Goal: Task Accomplishment & Management: Complete application form

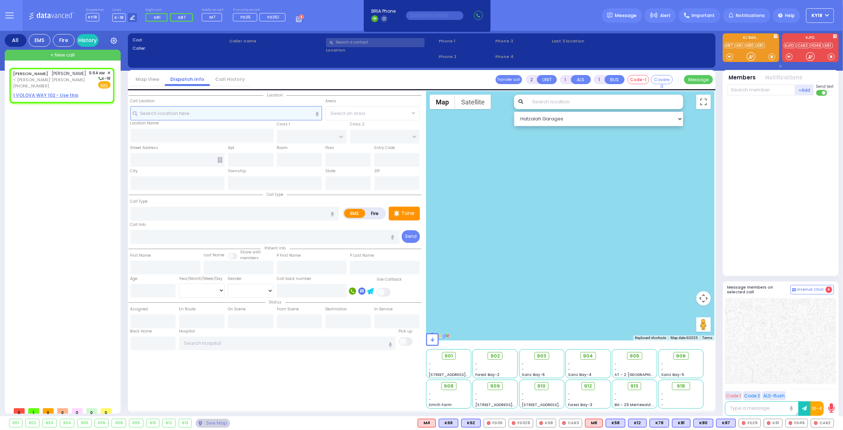
select select
radio input "true"
type input "[PERSON_NAME]"
select select
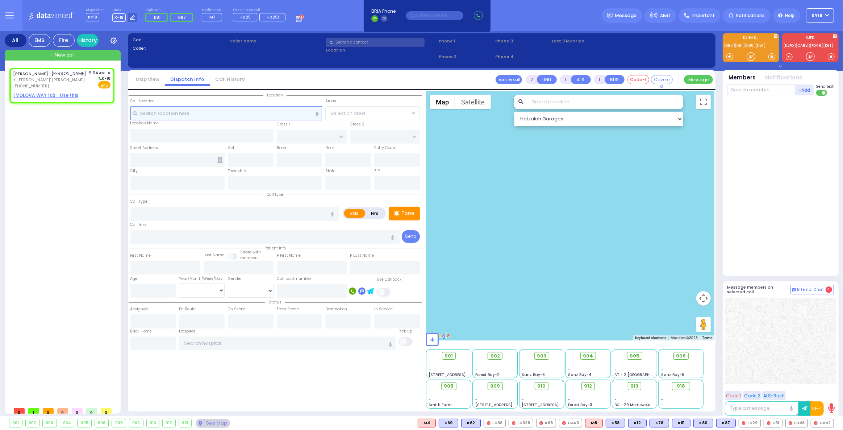
type input "05:54"
select select "Hatzalah Garages"
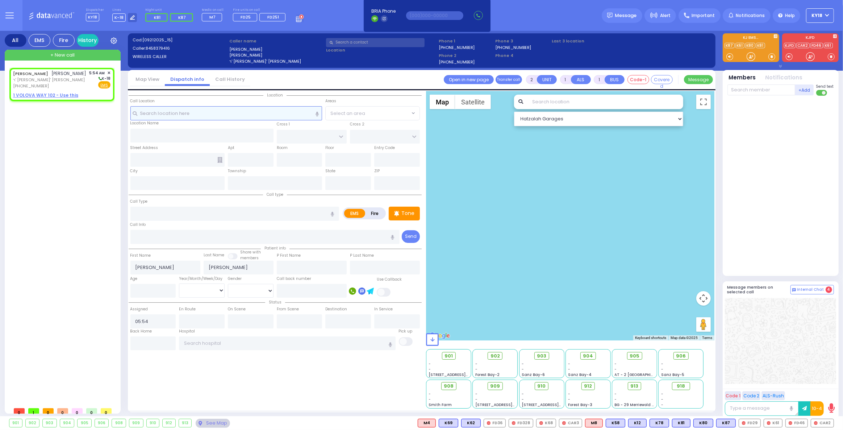
select select
radio input "true"
select select
select select "Hatzalah Garages"
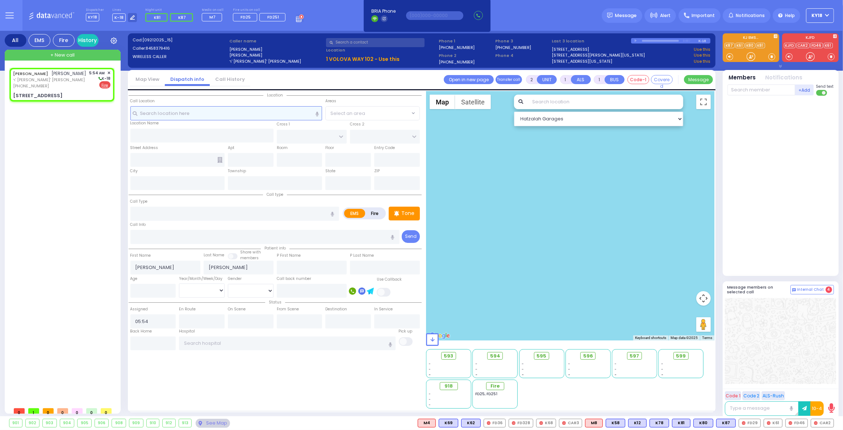
select select
radio input "false"
radio input "true"
select select
select select "Hatzalah Garages"
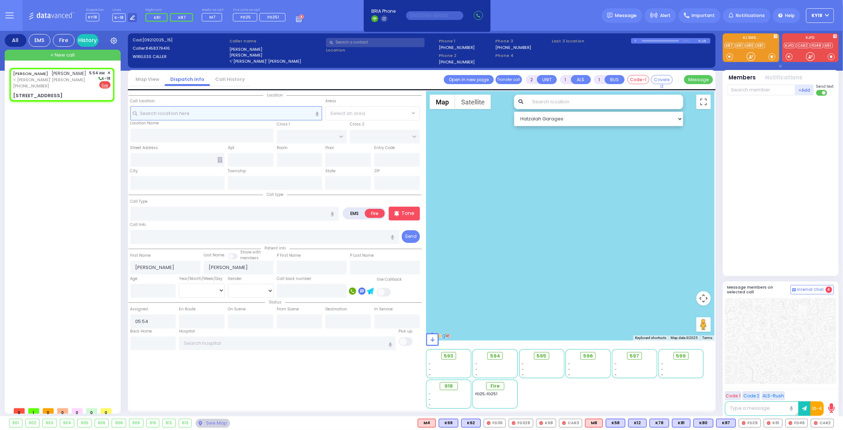
type input "[GEOGRAPHIC_DATA]"
type input "[STREET_ADDRESS]"
type input "102"
type input "[PERSON_NAME]"
type input "[US_STATE]"
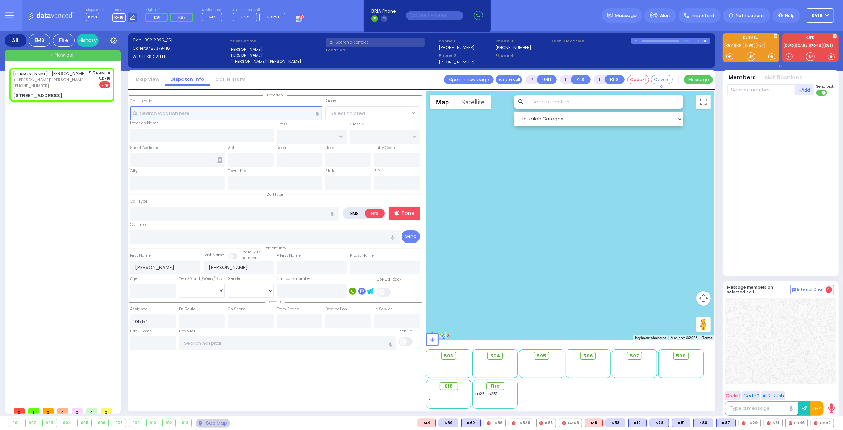
type input "10950"
select select "[GEOGRAPHIC_DATA]"
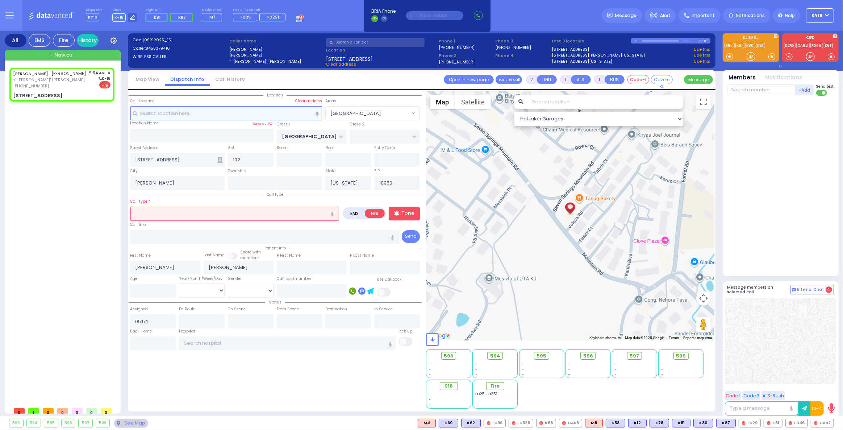
select select
radio input "true"
select select
select select "Hatzalah Garages"
select select "[GEOGRAPHIC_DATA]"
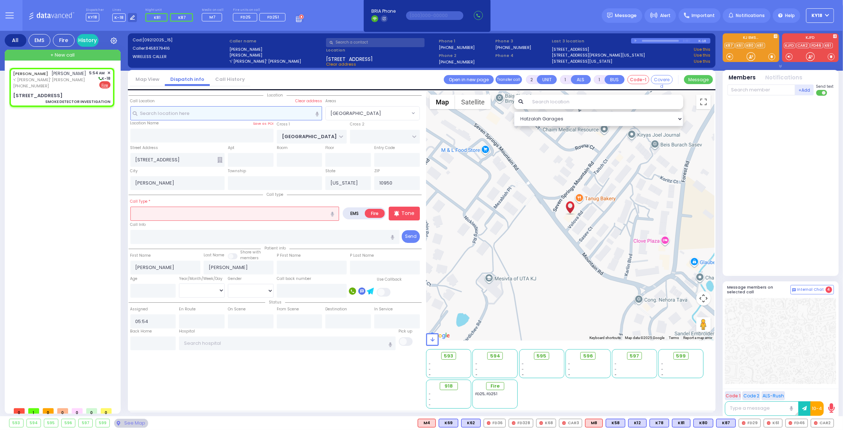
select select
type input "SMOKE DETECTOR INVESTIGATION"
radio input "true"
select select
select select "Hatzalah Garages"
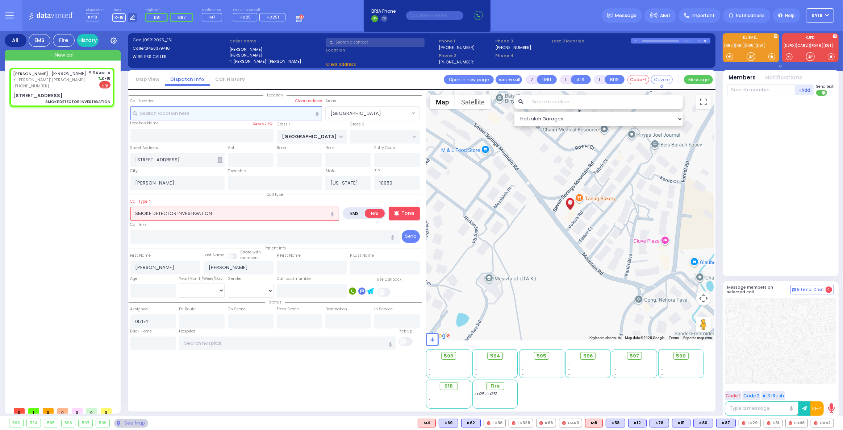
select select "[GEOGRAPHIC_DATA]"
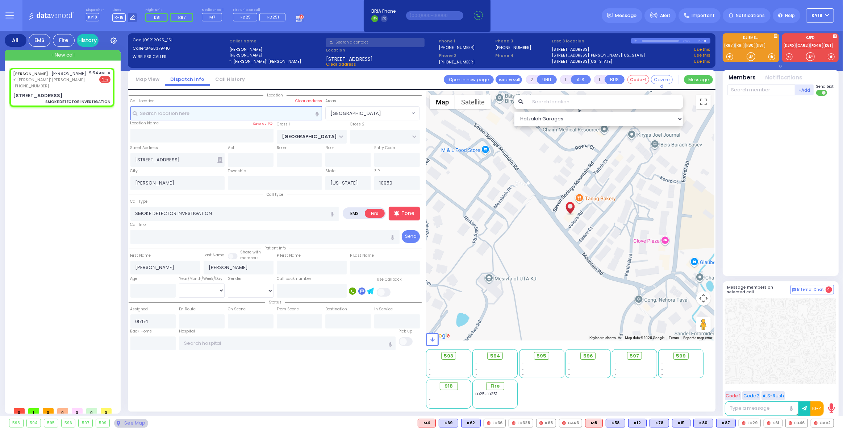
select select
radio input "true"
select select
select select "Hatzalah Garages"
select select "[GEOGRAPHIC_DATA]"
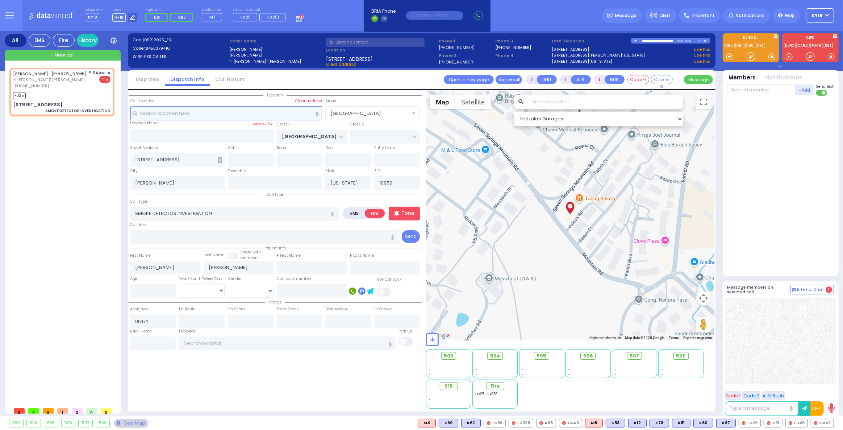
select select
radio input "true"
select select
type input "05:55"
select select "Hatzalah Garages"
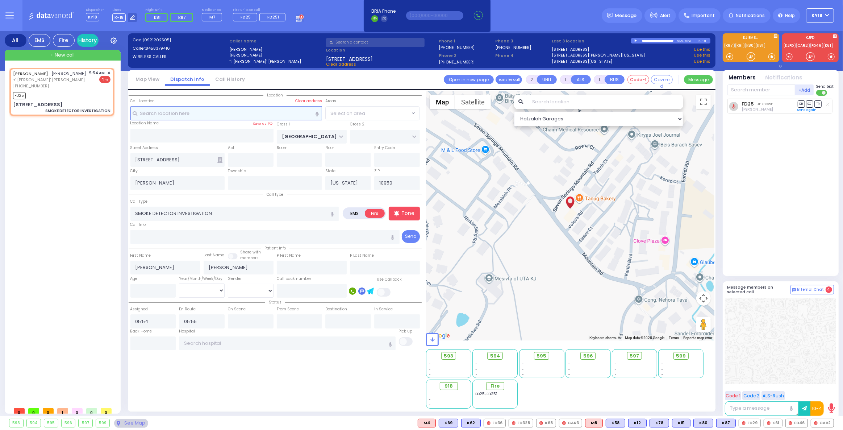
select select "[GEOGRAPHIC_DATA]"
select select
radio input "true"
select select
select select "Hatzalah Garages"
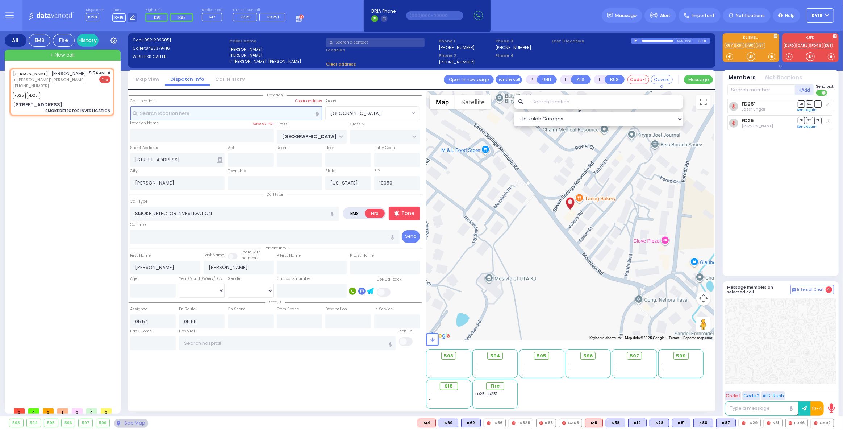
select select "[GEOGRAPHIC_DATA]"
select select
radio input "true"
select select
select select "Hatzalah Garages"
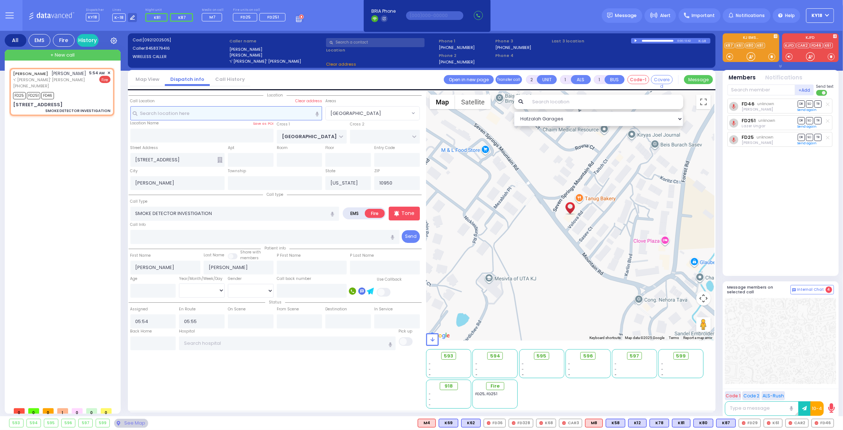
select select "[GEOGRAPHIC_DATA]"
select select
radio input "true"
select select
select select "Hatzalah Garages"
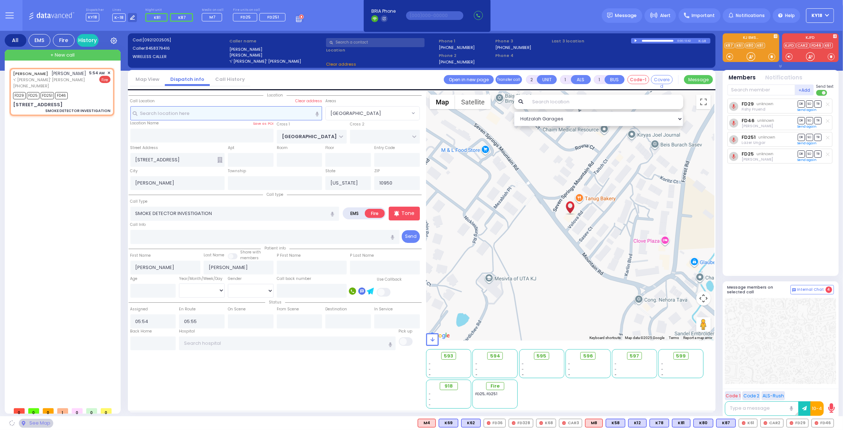
select select "[GEOGRAPHIC_DATA]"
select select
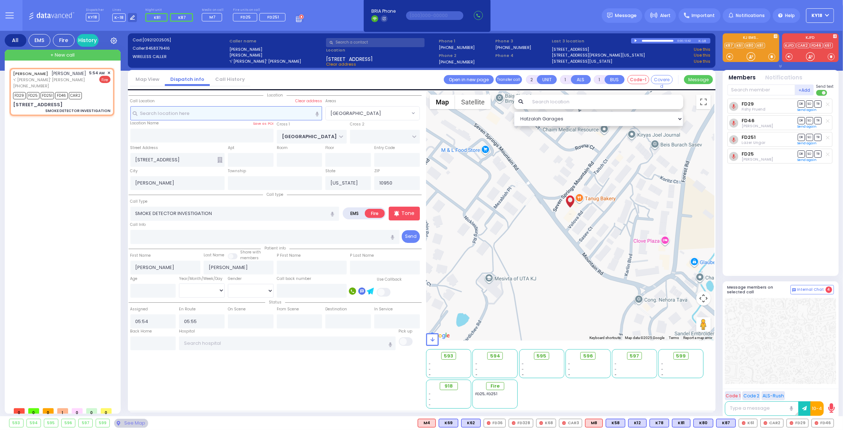
radio input "true"
select select
select select "Hatzalah Garages"
select select "[GEOGRAPHIC_DATA]"
